Goal: Task Accomplishment & Management: Use online tool/utility

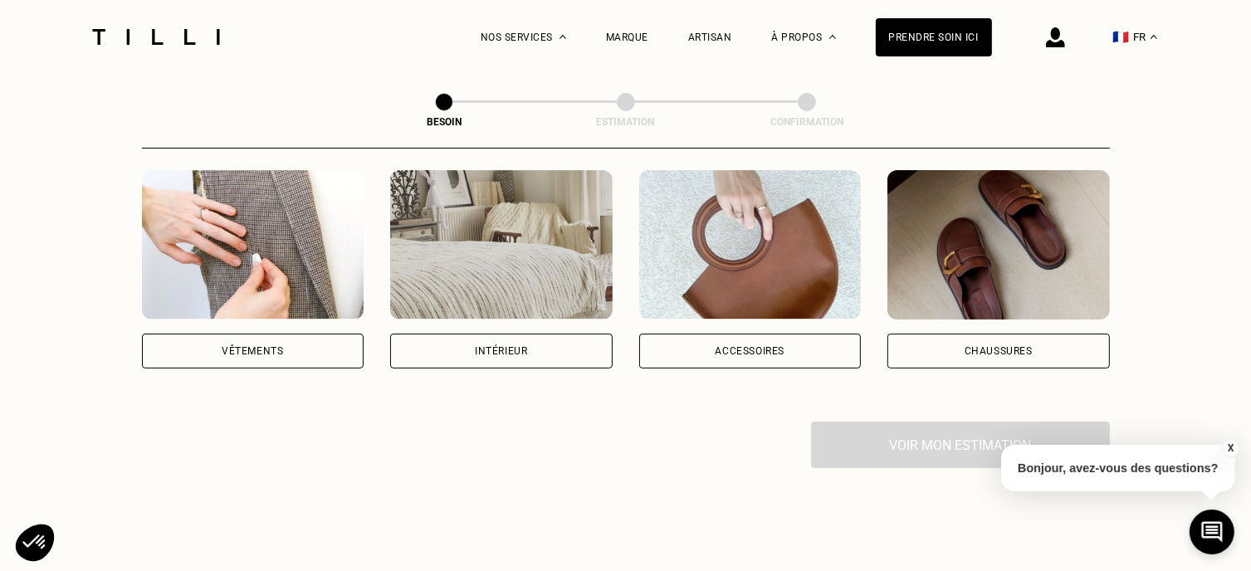
scroll to position [325, 0]
click at [547, 219] on img at bounding box center [501, 243] width 222 height 149
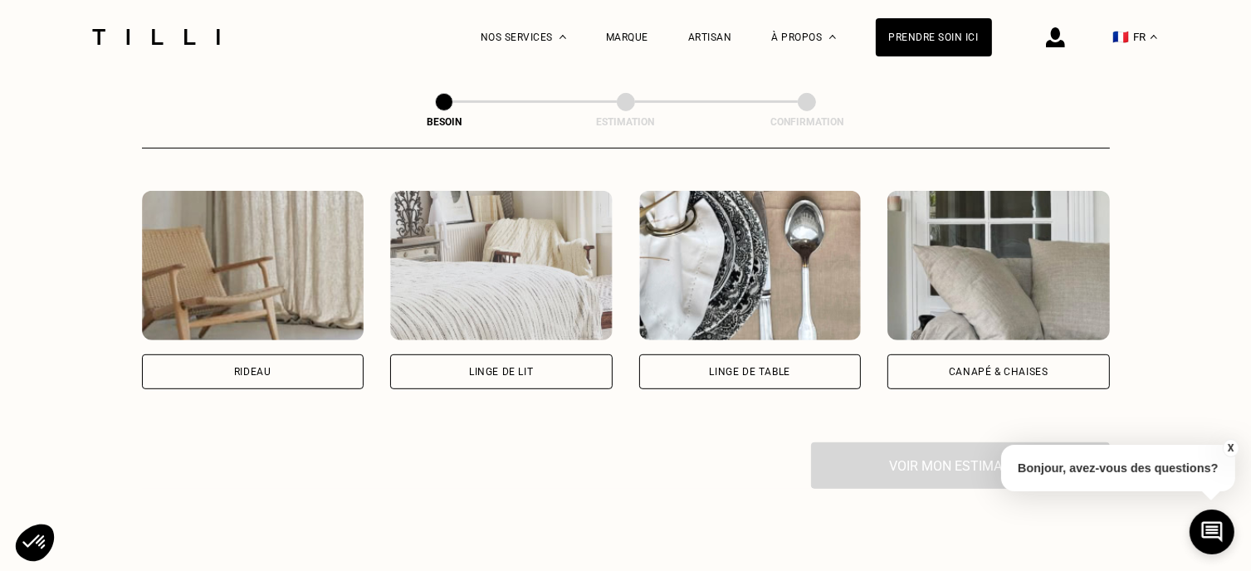
scroll to position [756, 0]
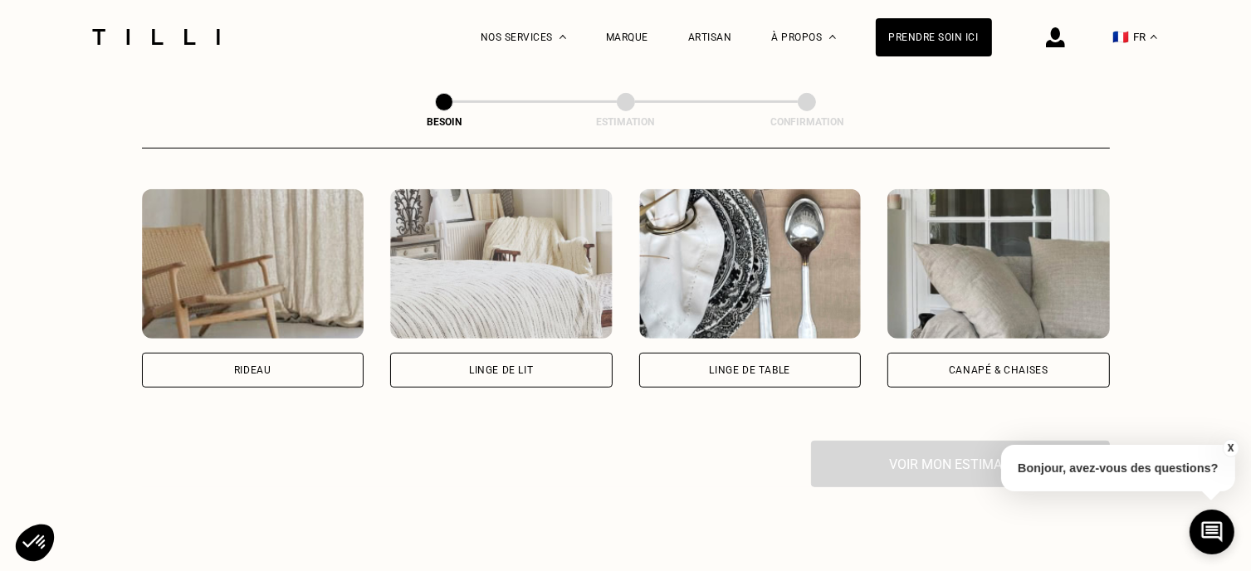
click at [325, 225] on img at bounding box center [253, 263] width 222 height 149
select select "FR"
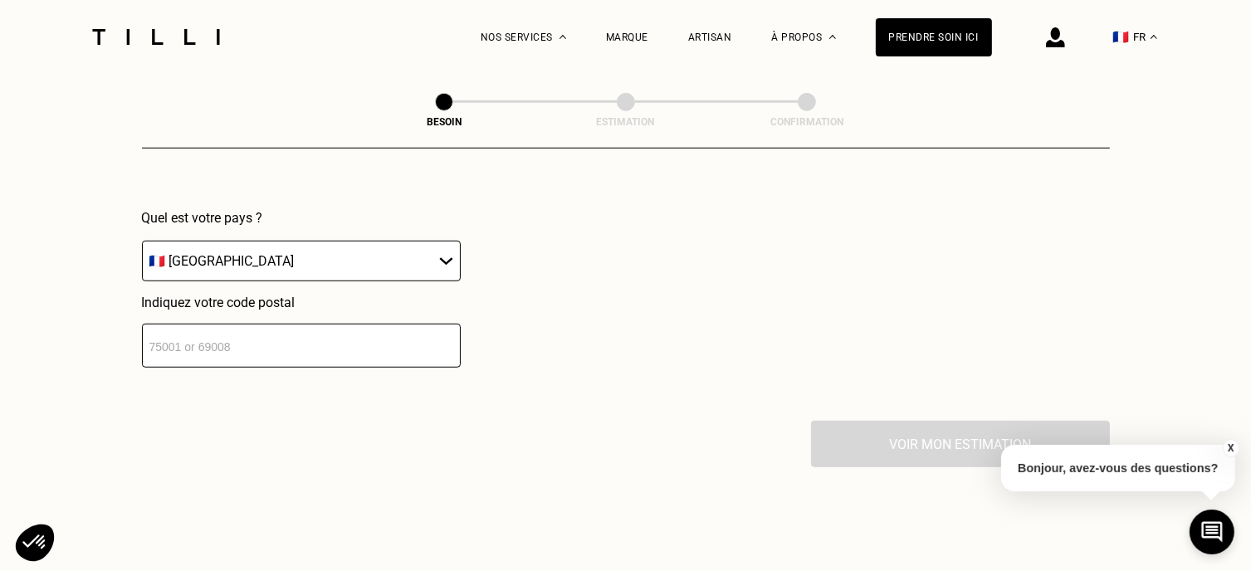
scroll to position [1170, 0]
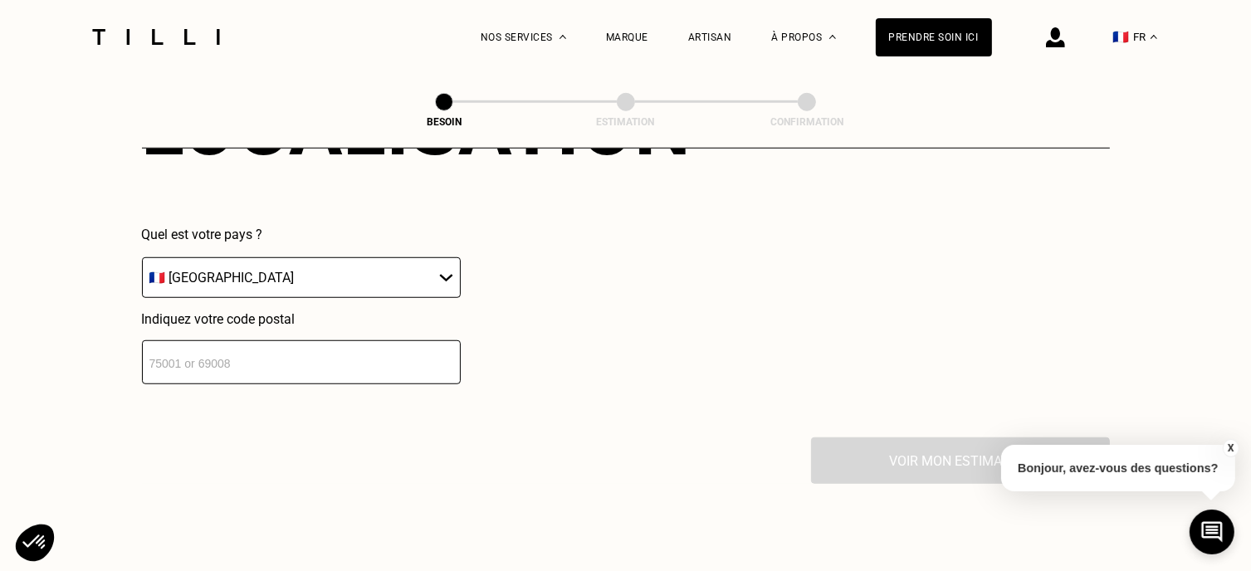
click at [289, 351] on input "number" at bounding box center [301, 362] width 319 height 44
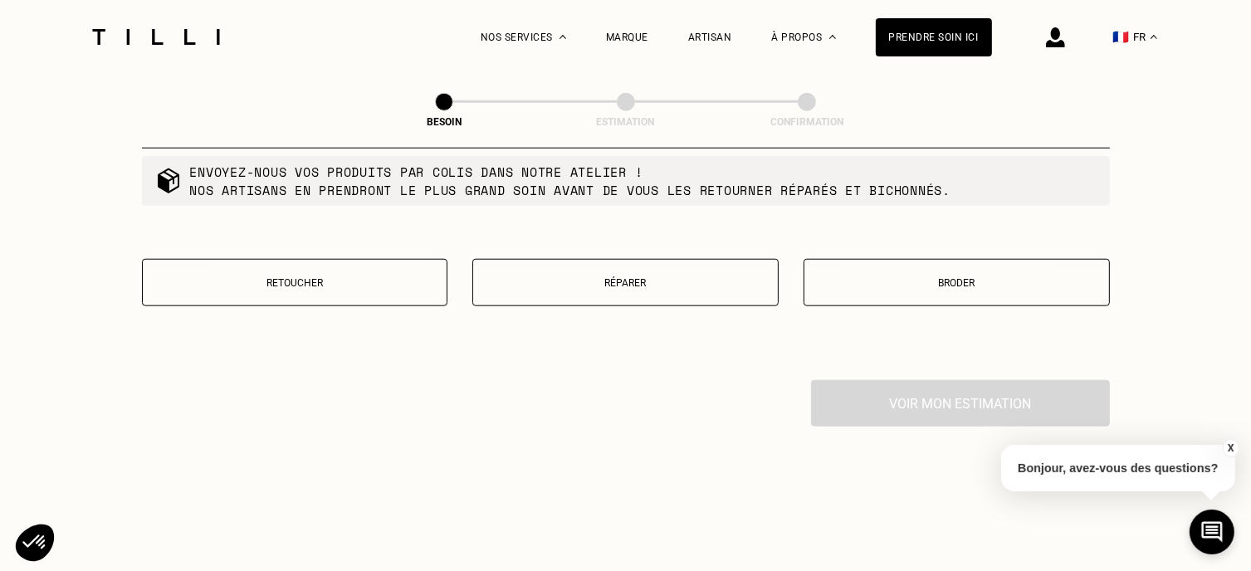
scroll to position [1650, 0]
type input "91360"
click at [550, 284] on button "Réparer" at bounding box center [625, 283] width 306 height 47
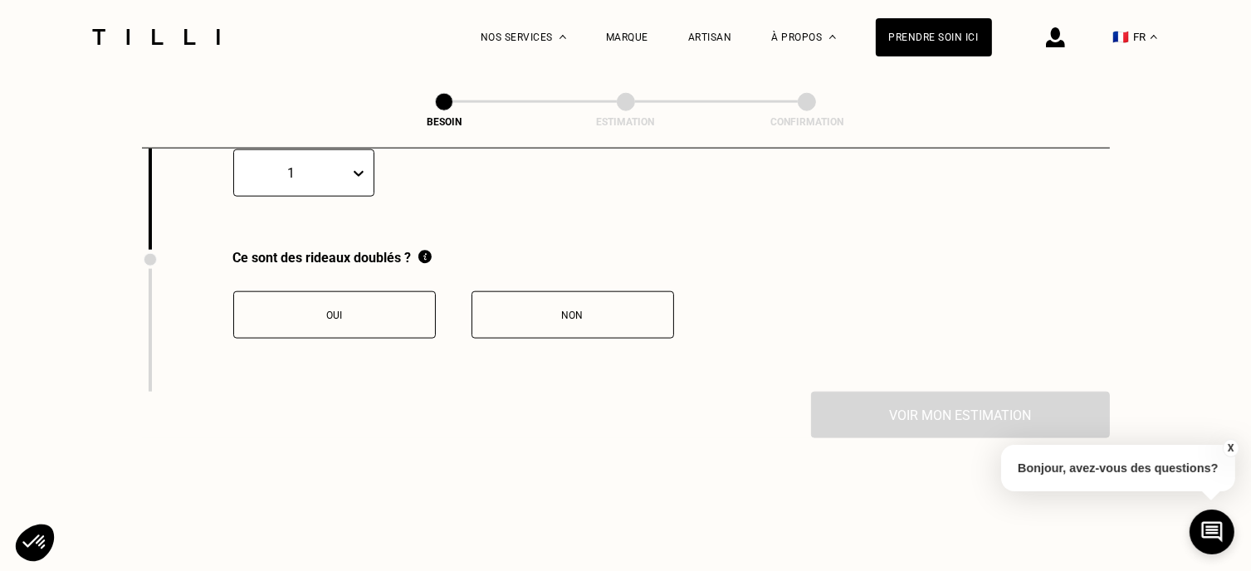
scroll to position [1944, 0]
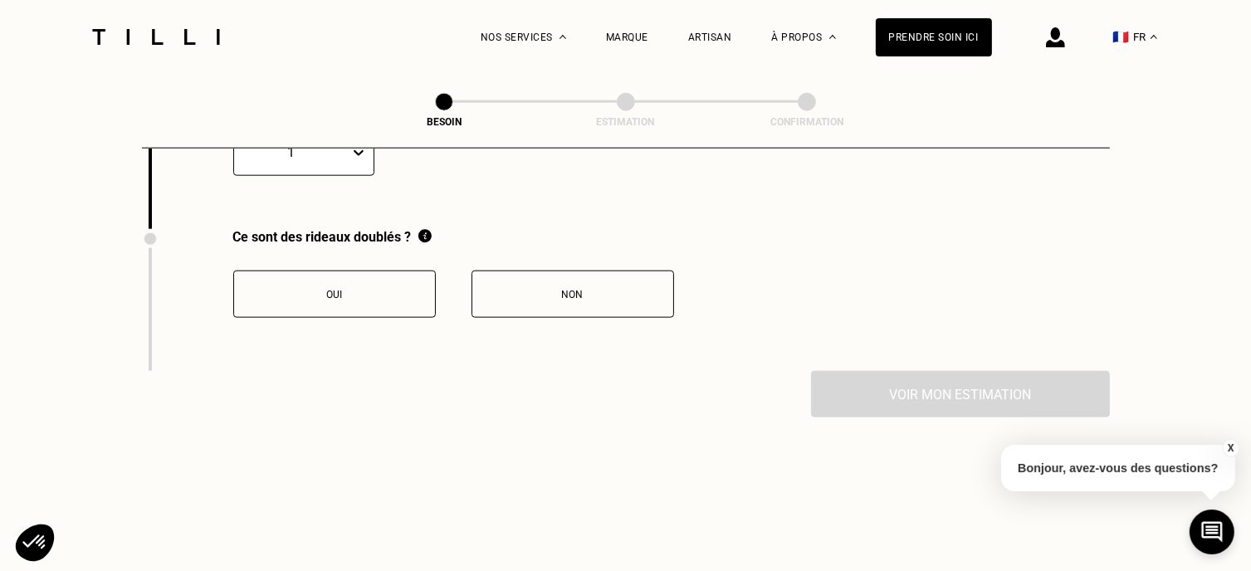
click at [550, 289] on div "Non" at bounding box center [573, 295] width 184 height 12
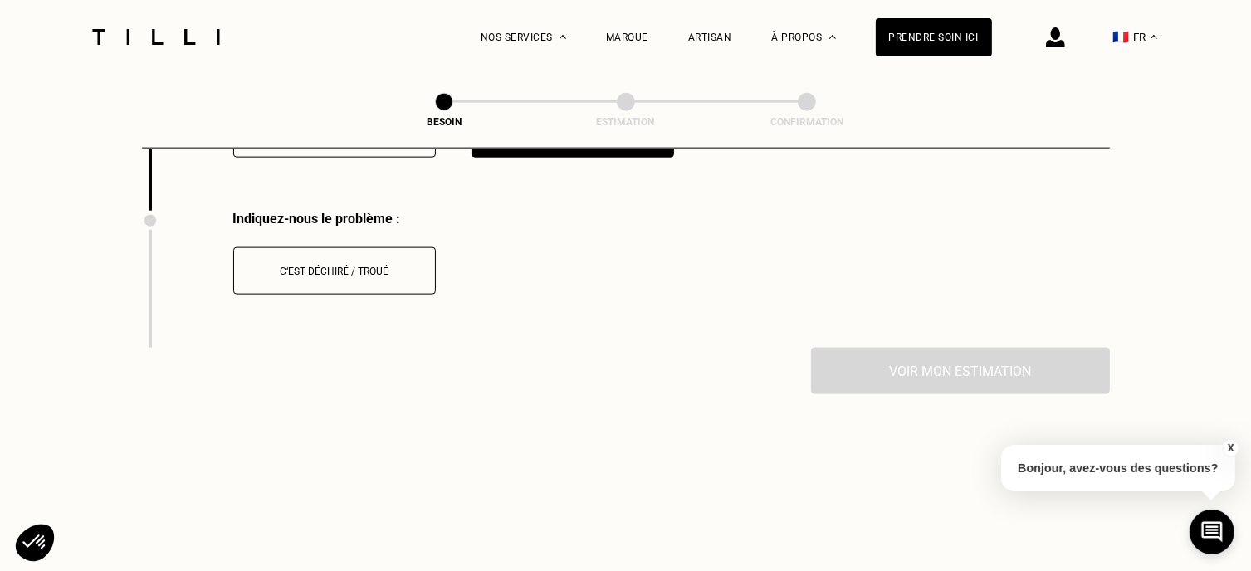
scroll to position [2118, 0]
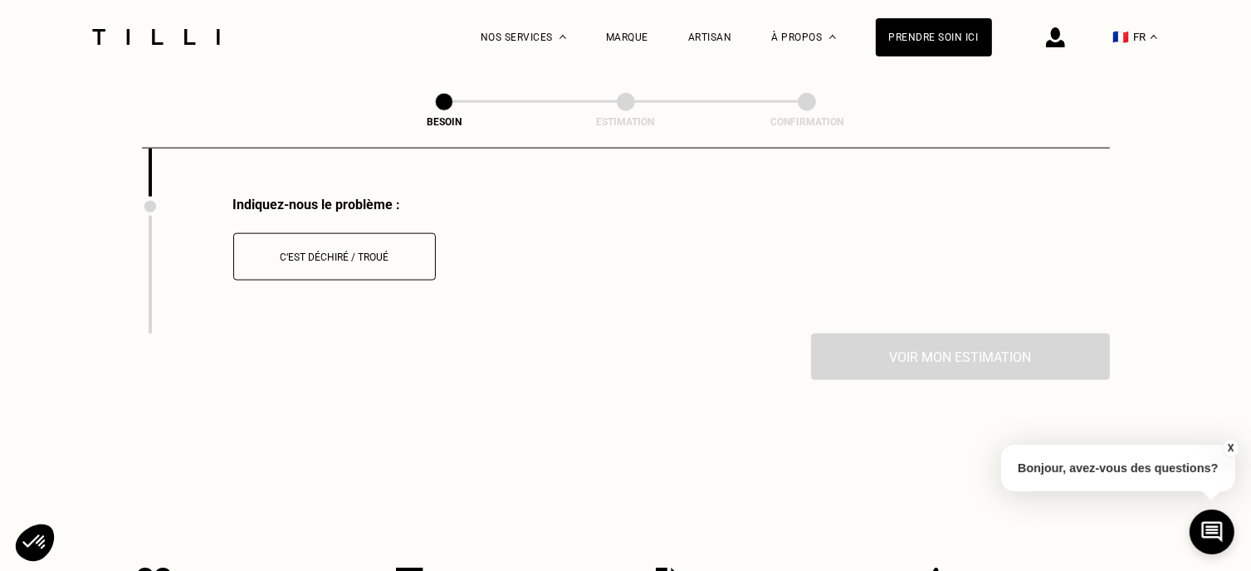
click at [387, 252] on div "C‘est déchiré / troué" at bounding box center [334, 258] width 184 height 12
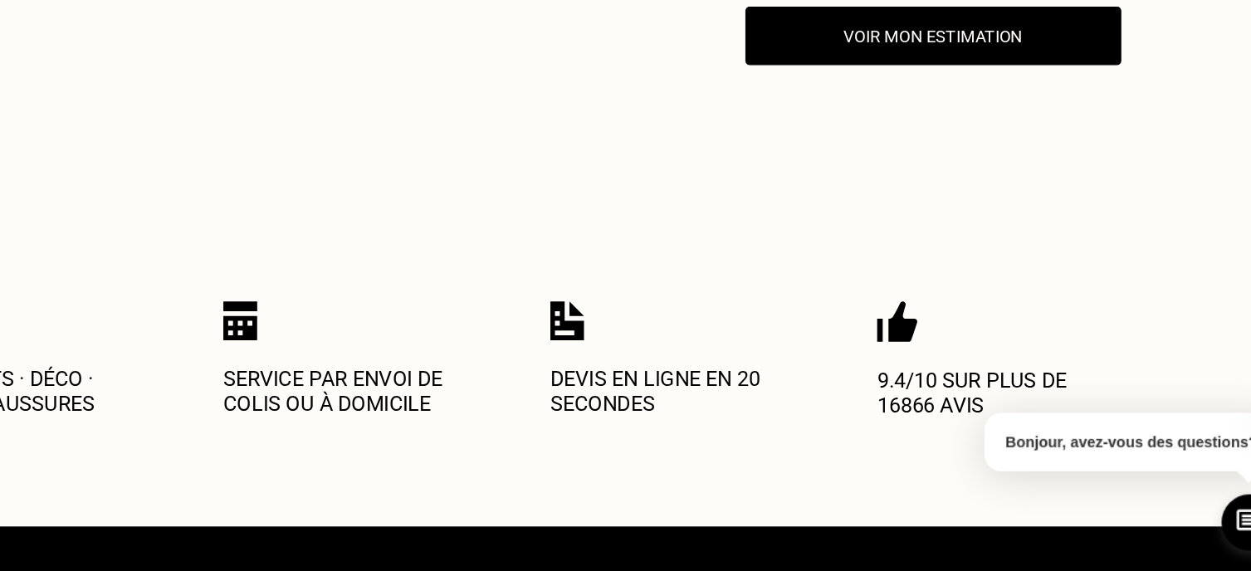
scroll to position [2672, 0]
